Goal: Information Seeking & Learning: Compare options

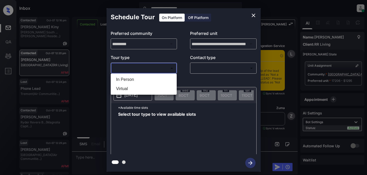
scroll to position [1356, 0]
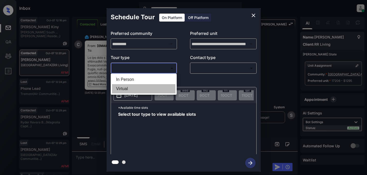
drag, startPoint x: 117, startPoint y: 89, endPoint x: 155, endPoint y: 82, distance: 38.6
click at [118, 89] on li "Virtual" at bounding box center [143, 88] width 63 height 9
type input "*******"
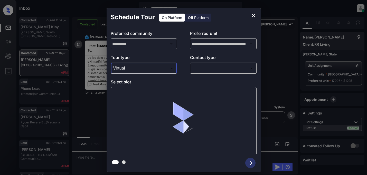
click at [209, 72] on body "**********" at bounding box center [183, 87] width 367 height 175
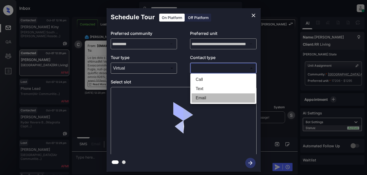
click at [202, 96] on li "Email" at bounding box center [223, 97] width 63 height 9
type input "*****"
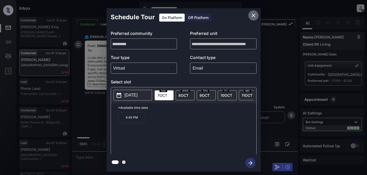
click at [253, 16] on icon "close" at bounding box center [253, 15] width 6 height 6
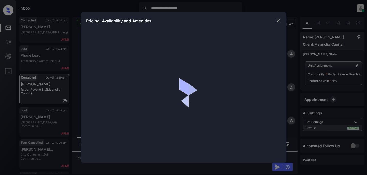
scroll to position [582, 0]
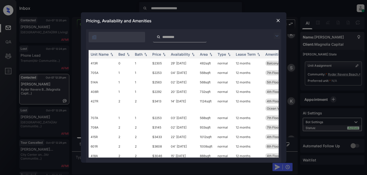
click at [276, 36] on img at bounding box center [277, 36] width 6 height 6
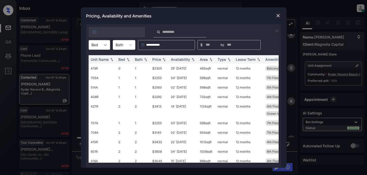
click at [105, 45] on icon at bounding box center [105, 45] width 3 height 2
click at [96, 66] on div "1" at bounding box center [100, 66] width 22 height 9
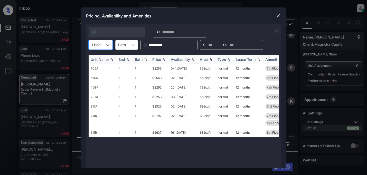
click at [164, 58] on img at bounding box center [163, 60] width 5 height 4
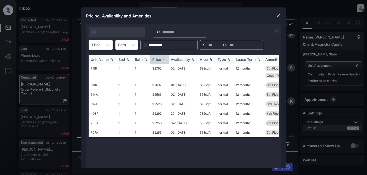
click at [164, 58] on img at bounding box center [163, 60] width 5 height 4
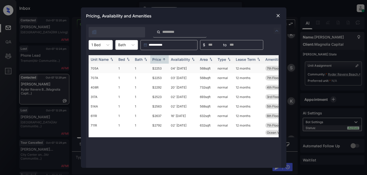
click at [156, 69] on td "$2253" at bounding box center [159, 68] width 18 height 9
click at [158, 69] on td "$2253" at bounding box center [159, 68] width 18 height 9
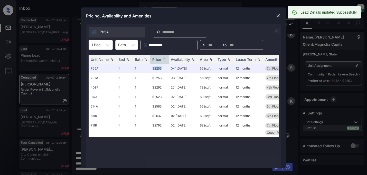
click at [278, 17] on img at bounding box center [277, 15] width 5 height 5
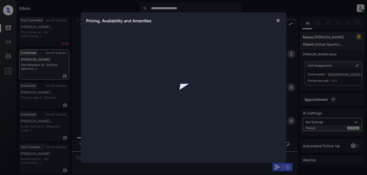
scroll to position [488, 0]
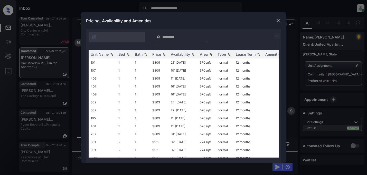
click at [278, 34] on img at bounding box center [277, 36] width 6 height 6
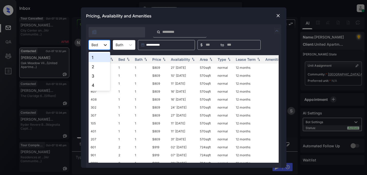
click at [105, 45] on icon at bounding box center [105, 44] width 5 height 5
click at [97, 60] on div "1" at bounding box center [100, 57] width 22 height 9
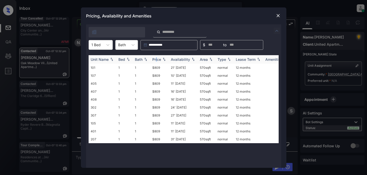
click at [157, 58] on div "Price" at bounding box center [156, 59] width 9 height 4
click at [157, 69] on td "$809" at bounding box center [159, 68] width 18 height 8
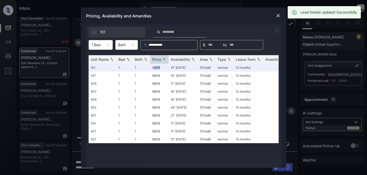
click at [280, 16] on img at bounding box center [277, 15] width 5 height 5
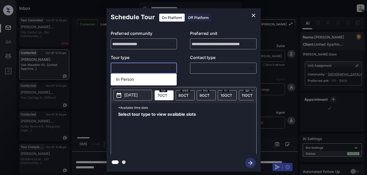
scroll to position [549, 0]
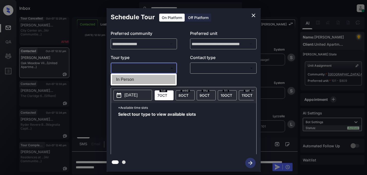
click at [135, 80] on li "In Person" at bounding box center [143, 79] width 63 height 9
type input "********"
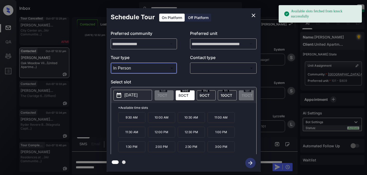
click at [253, 16] on icon "close" at bounding box center [253, 15] width 6 height 6
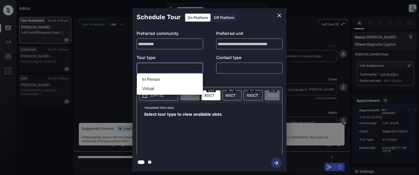
scroll to position [1031, 0]
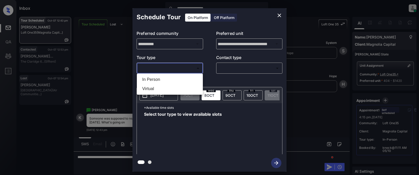
click at [146, 86] on li "Virtual" at bounding box center [169, 88] width 63 height 9
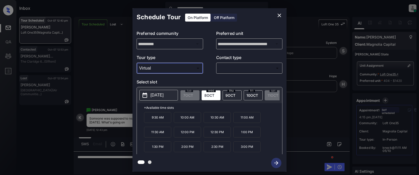
type input "*******"
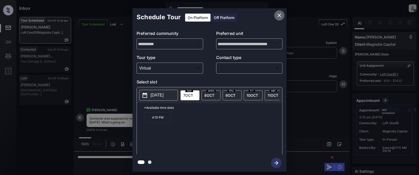
click at [280, 16] on icon "close" at bounding box center [280, 16] width 4 height 4
